Goal: Complete application form

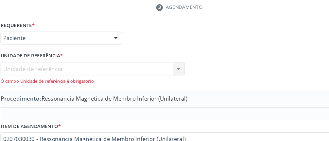
scroll to position [122, 0]
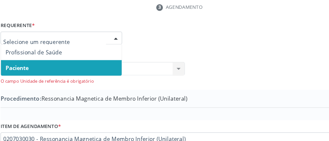
click at [58, 66] on span "Profissional de Saúde" at bounding box center [36, 67] width 47 height 6
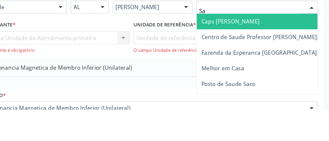
scroll to position [122, 0]
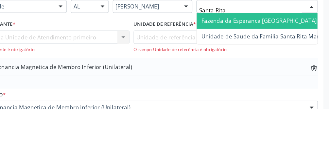
type input "Santa Rita"
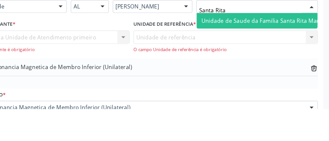
click at [270, 66] on span "Unidade de Saude da Familia Santa Rita Maria do C A [PERSON_NAME]" at bounding box center [299, 67] width 155 height 6
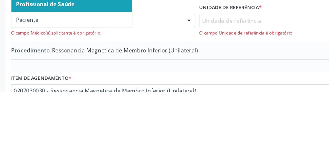
scroll to position [121, 0]
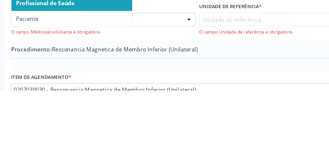
click at [27, 80] on span "Paciente" at bounding box center [22, 81] width 19 height 6
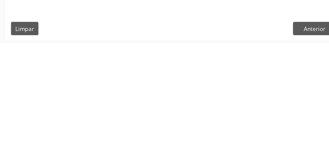
scroll to position [244, 0]
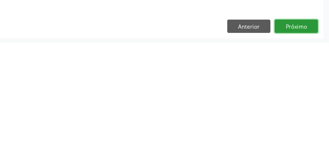
click at [300, 129] on button "Próximo" at bounding box center [302, 127] width 36 height 11
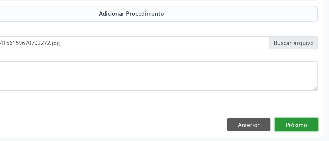
click at [299, 131] on button "Próximo" at bounding box center [302, 127] width 36 height 11
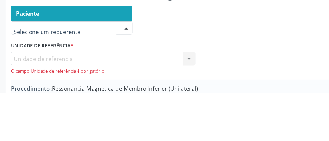
scroll to position [90, 0]
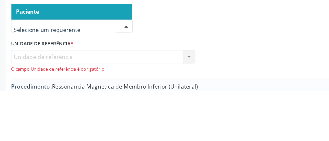
click at [53, 73] on span "Paciente" at bounding box center [59, 75] width 101 height 13
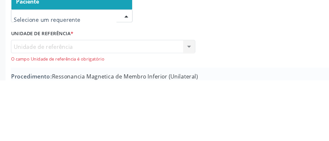
scroll to position [90, 0]
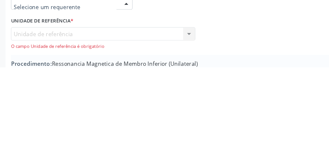
click at [50, 110] on div "Unidade de referência Unidade de Saude da Familia Santa Rita Maria do C A Soare…" at bounding box center [86, 117] width 154 height 19
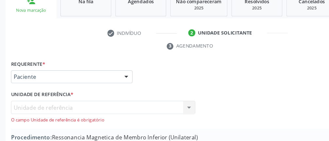
click at [104, 87] on div at bounding box center [105, 88] width 10 height 11
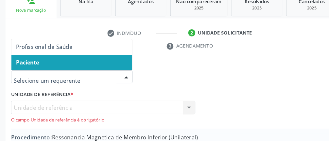
scroll to position [89, 0]
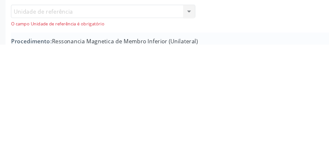
click at [58, 117] on div "Unidade de referência Unidade de Saude da Familia Santa Rita Maria do C A Soare…" at bounding box center [86, 117] width 154 height 19
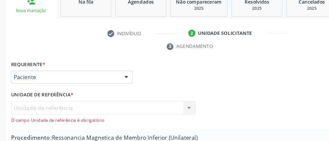
click at [59, 112] on div "Unidade de referência Unidade de Saude da Familia Santa Rita Maria do C A Soare…" at bounding box center [86, 117] width 154 height 19
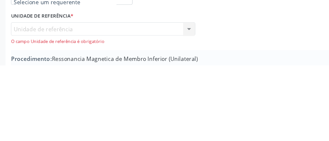
scroll to position [92, 0]
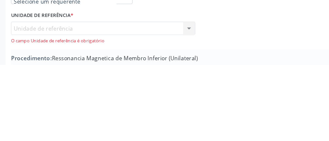
click at [56, 110] on div "Unidade de referência Unidade de Saude da Familia Santa Rita Maria do C A Soare…" at bounding box center [86, 114] width 154 height 19
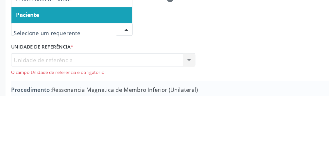
scroll to position [92, 0]
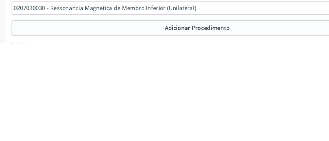
click at [119, 126] on button "Adicionar Procedimento" at bounding box center [164, 128] width 310 height 13
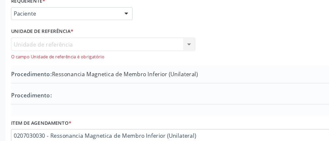
scroll to position [165, 0]
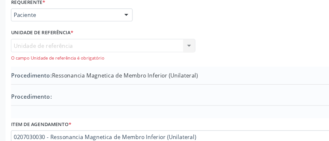
click at [73, 47] on div "O campo Unidade de referência é obrigatório" at bounding box center [86, 49] width 154 height 6
click at [65, 36] on div "Unidade de referência Unidade de Saude da Familia Santa Rita Maria do C A Soare…" at bounding box center [86, 42] width 154 height 19
click at [160, 37] on div "Unidade de referência Unidade de Saude da Familia Santa Rita Maria do C A Soare…" at bounding box center [86, 42] width 154 height 19
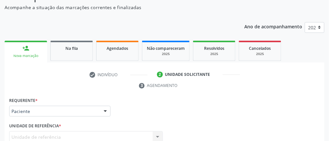
scroll to position [65, 0]
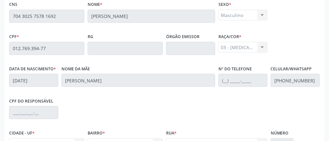
scroll to position [219, 0]
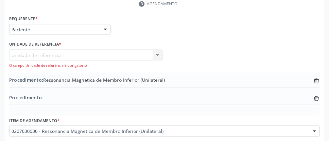
scroll to position [147, 0]
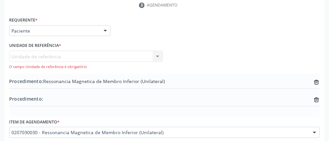
click at [105, 29] on div at bounding box center [105, 31] width 10 height 11
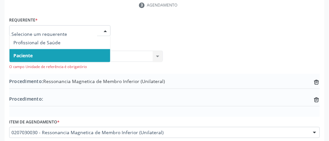
click at [73, 28] on input "text" at bounding box center [54, 34] width 86 height 13
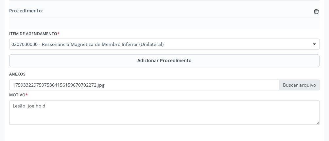
scroll to position [250, 0]
